Goal: Transaction & Acquisition: Purchase product/service

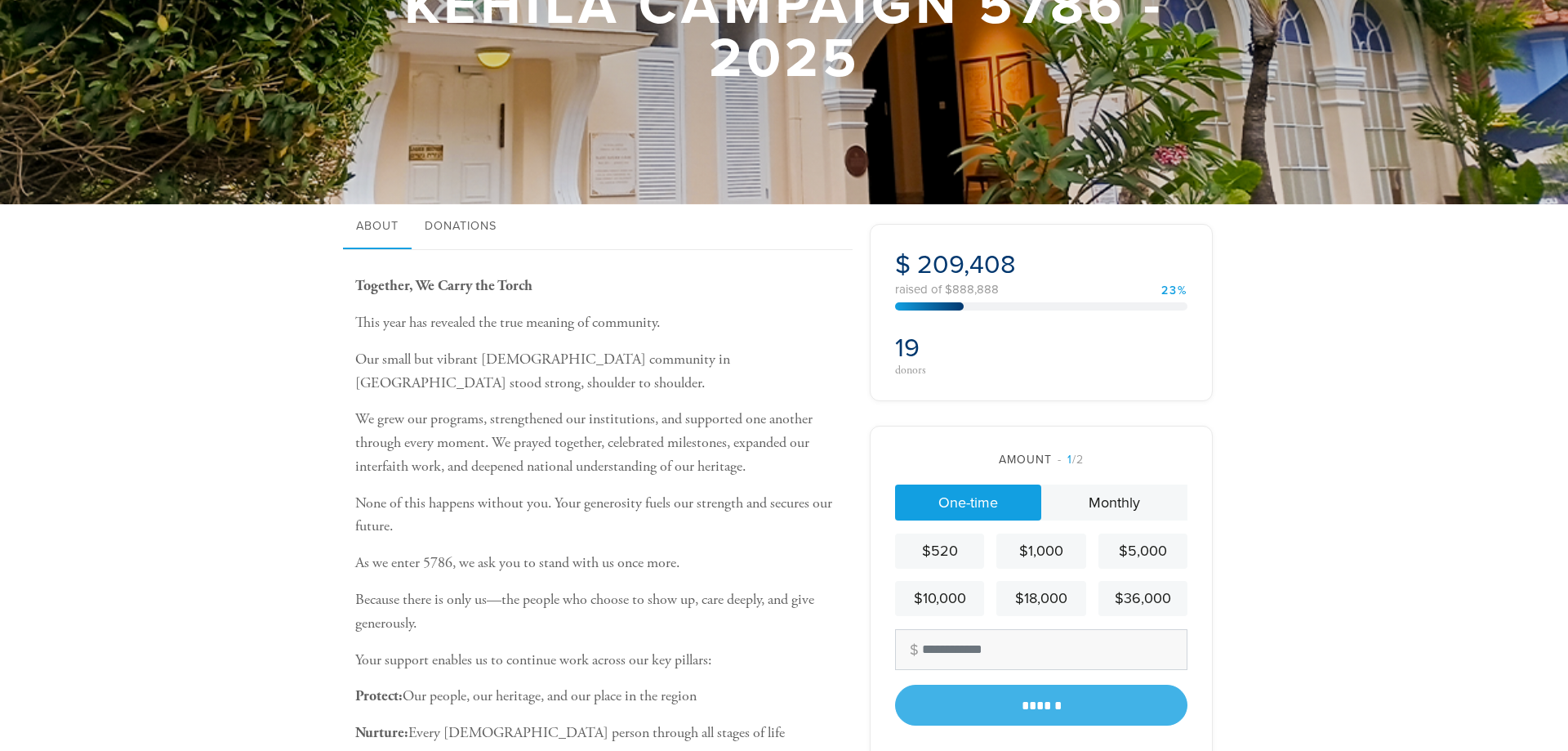
scroll to position [166, 0]
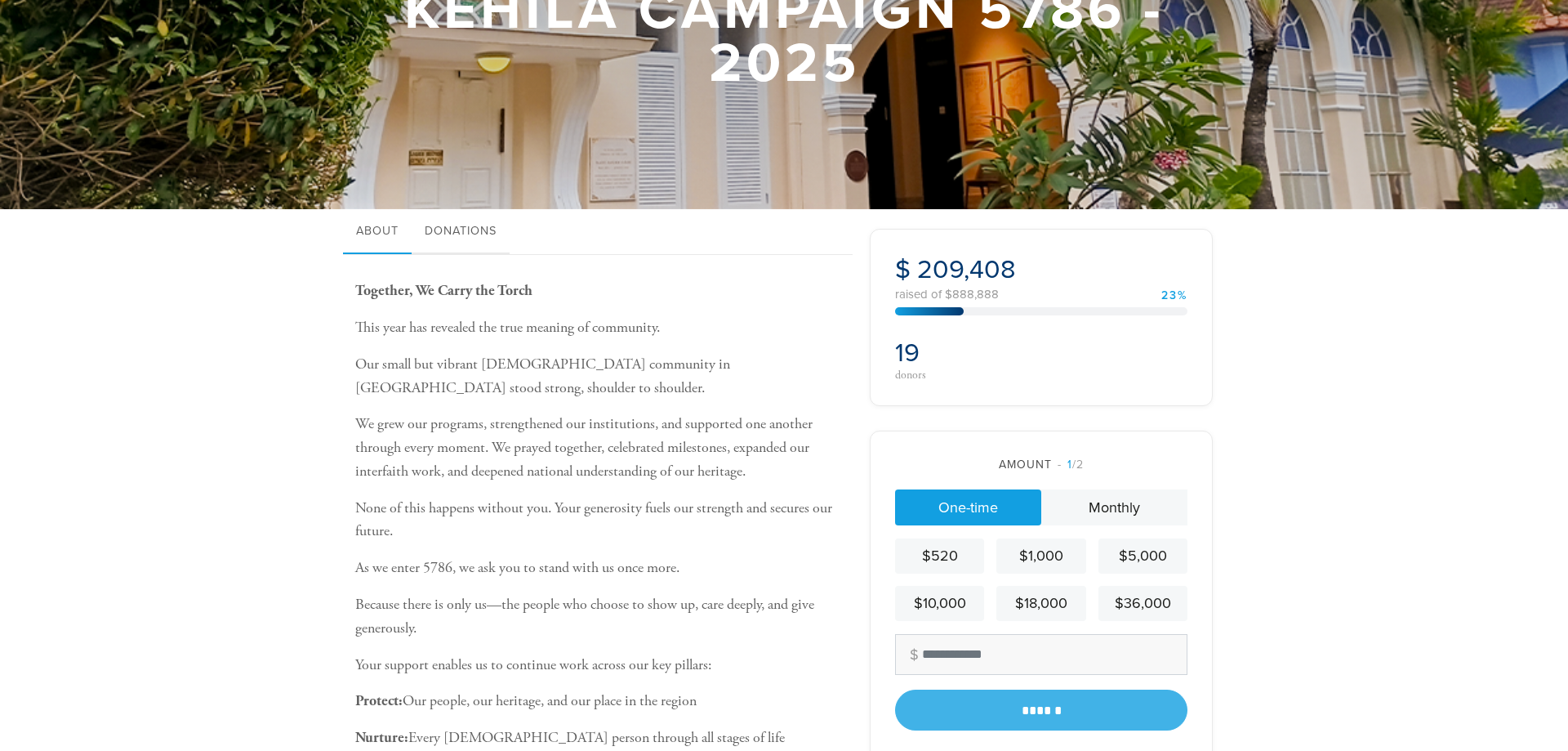
click at [467, 222] on link "Donations" at bounding box center [460, 232] width 98 height 46
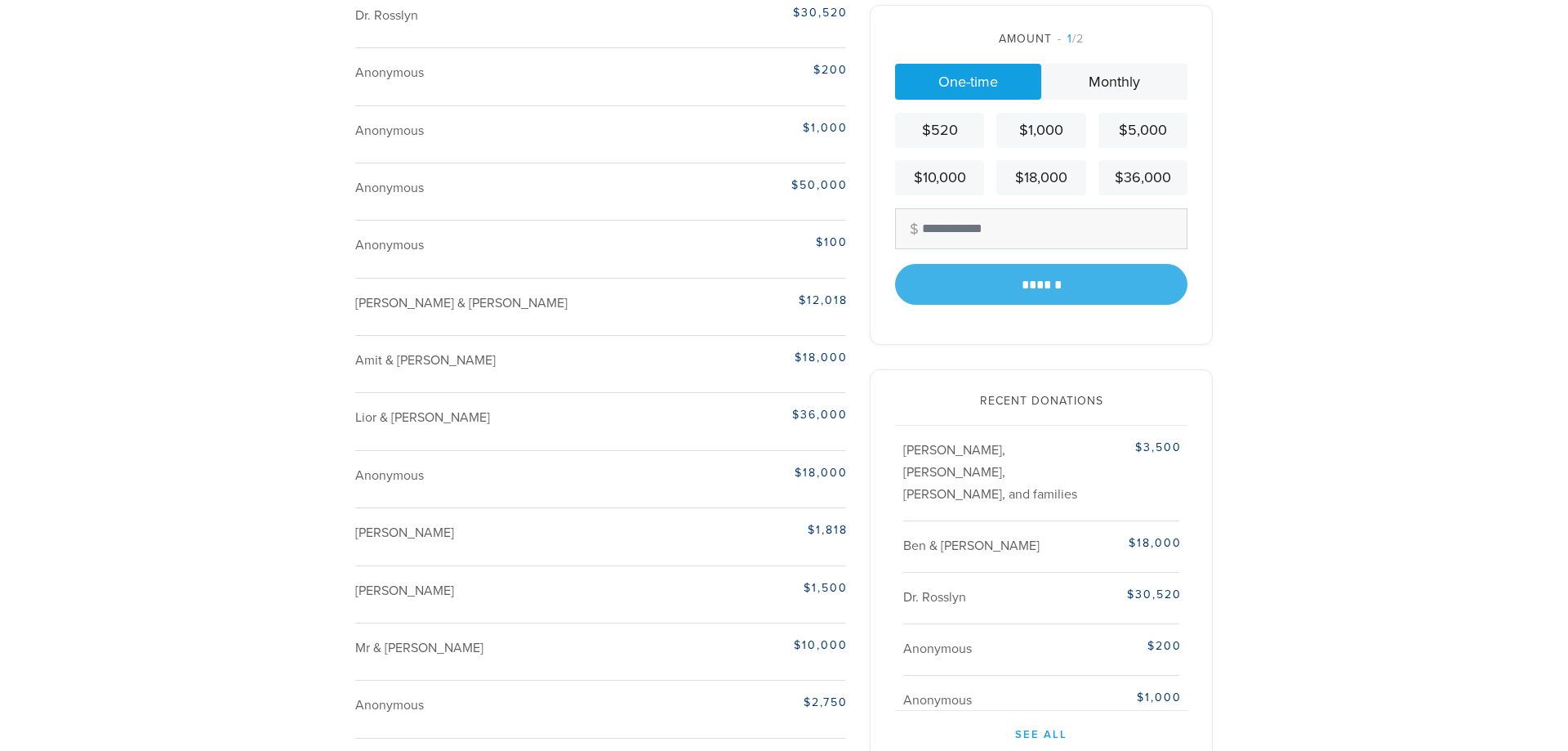
scroll to position [0, 0]
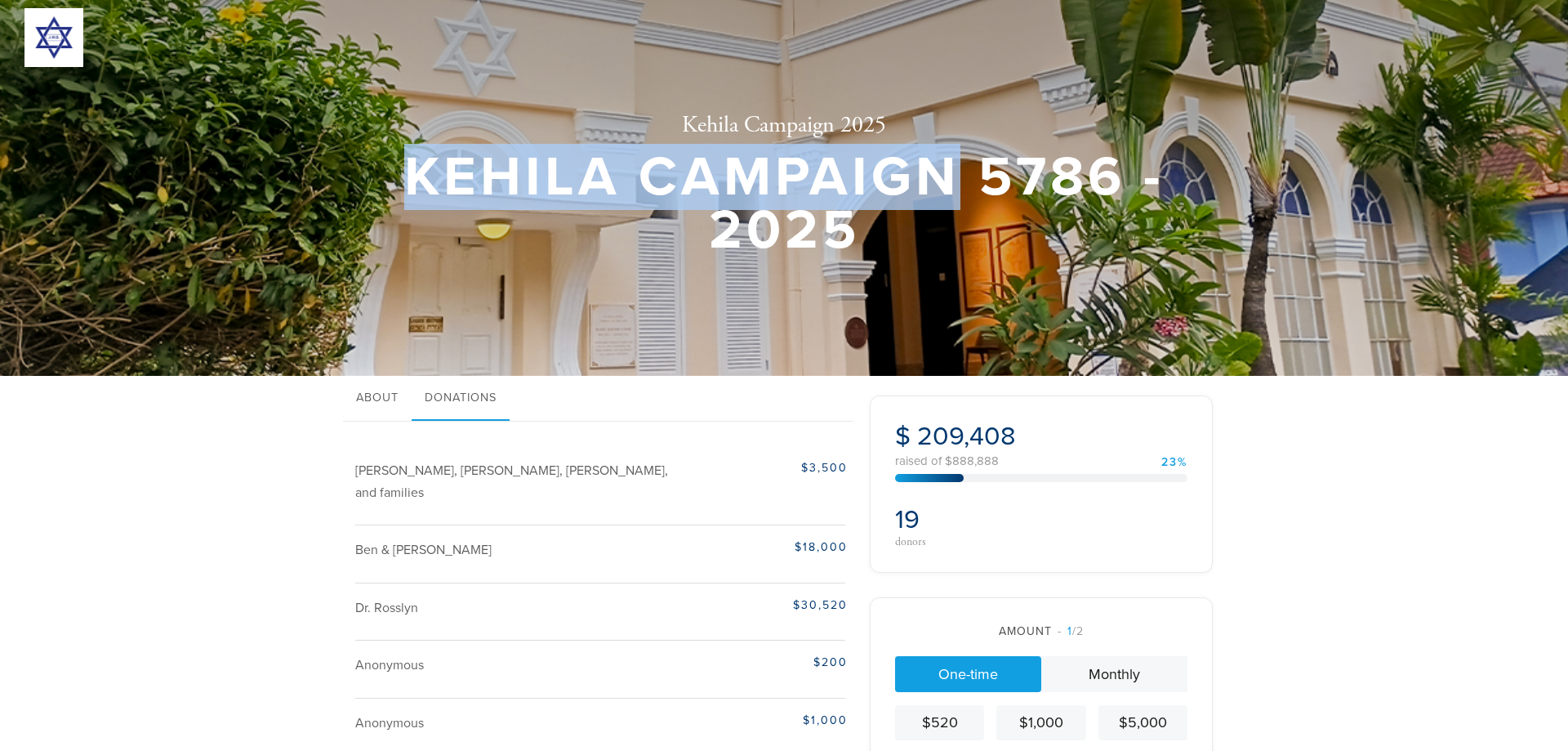
drag, startPoint x: 410, startPoint y: 180, endPoint x: 941, endPoint y: 167, distance: 531.2
click at [942, 166] on h1 "Kehila Campaign 5786 - 2025" at bounding box center [784, 204] width 768 height 106
copy h1 "Kehila Campaign"
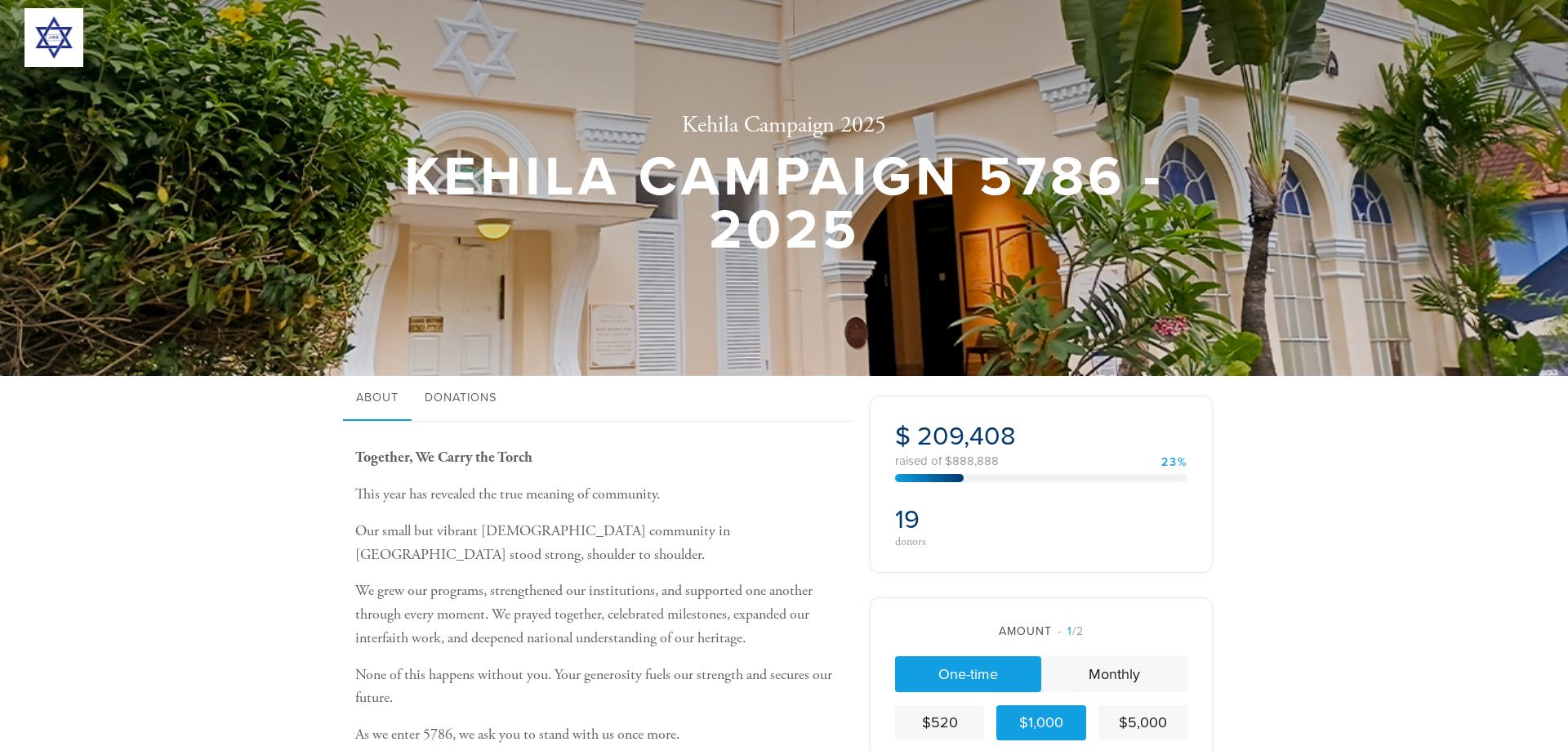
scroll to position [333, 0]
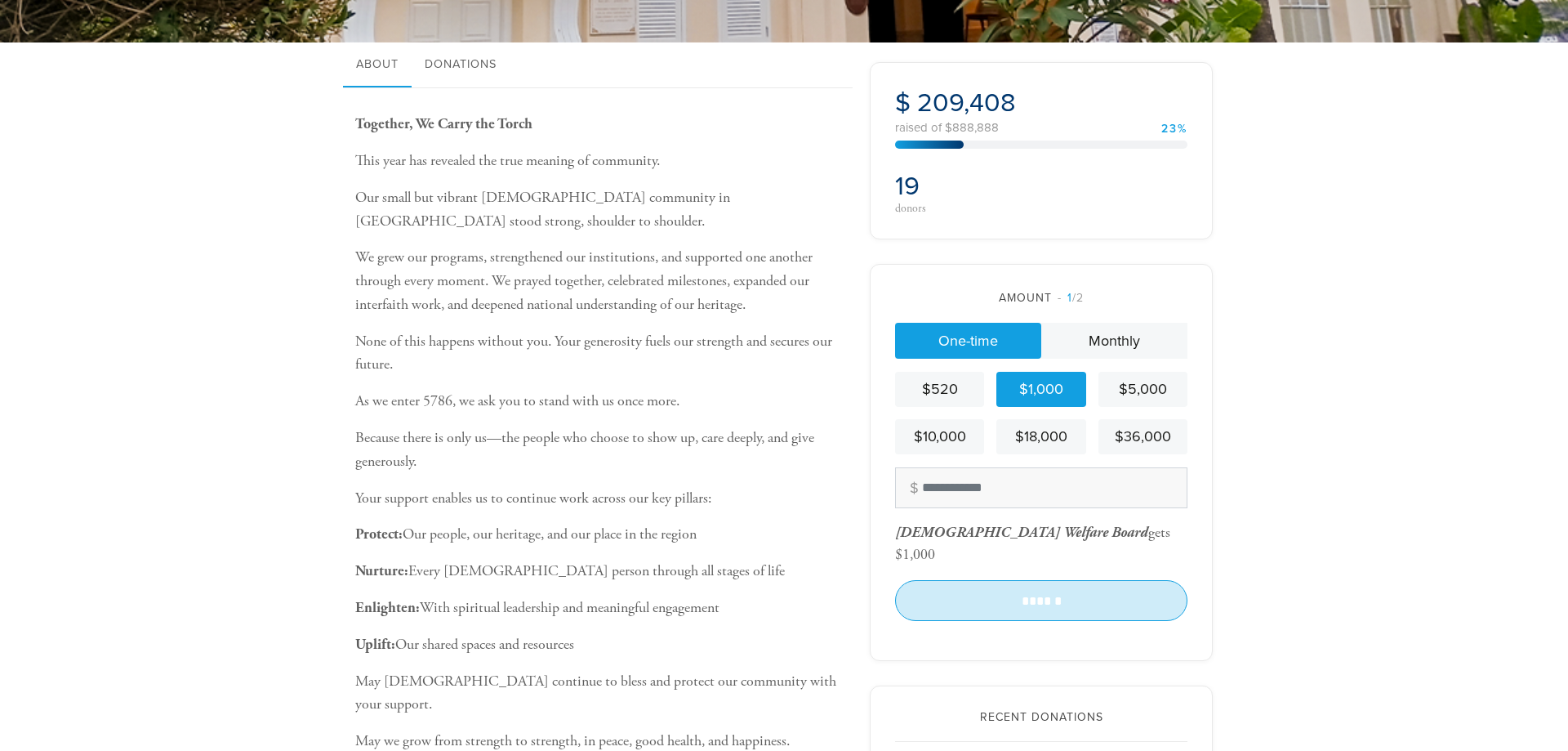
click at [1021, 585] on input "******" at bounding box center [1041, 600] width 293 height 41
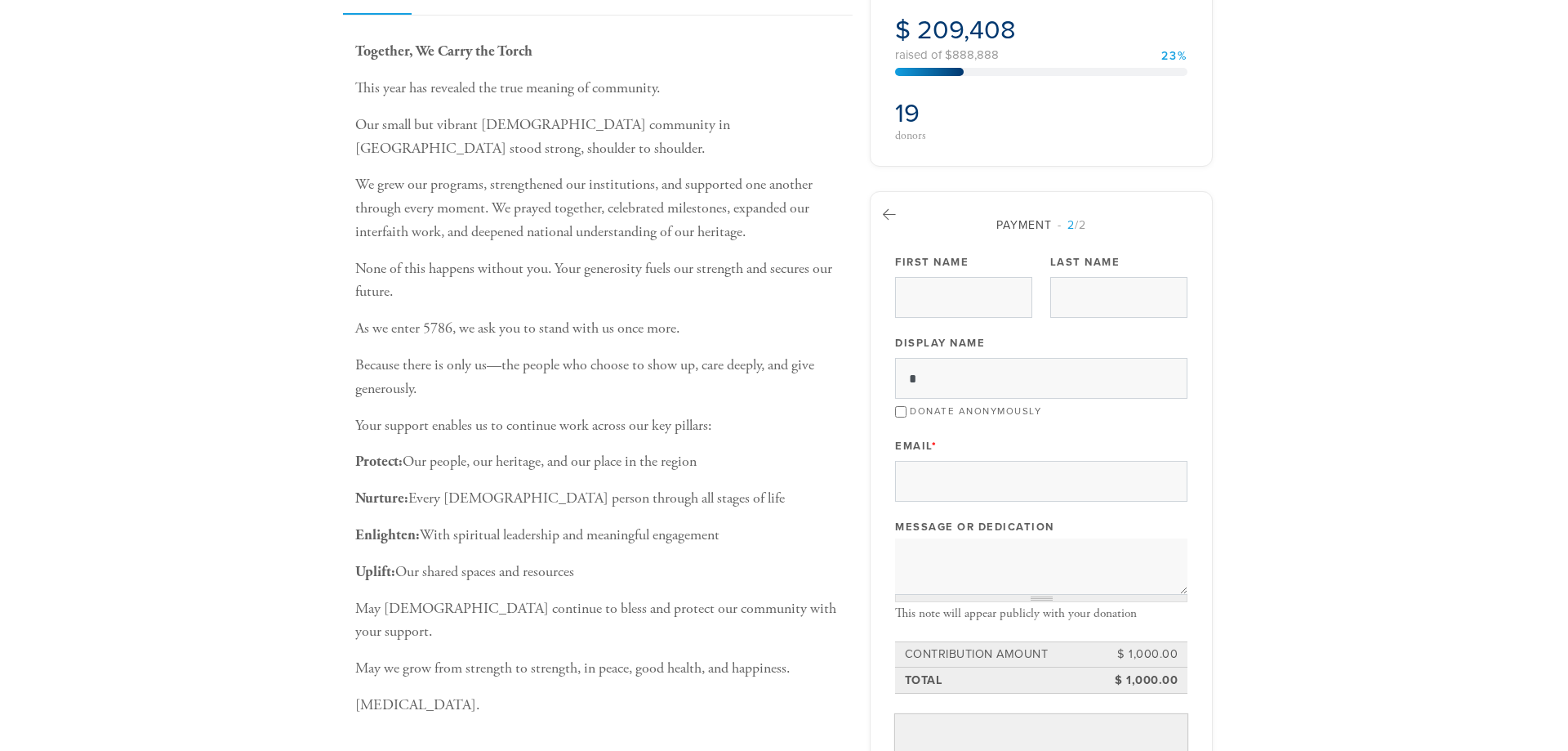
scroll to position [407, 0]
